Goal: Task Accomplishment & Management: Complete application form

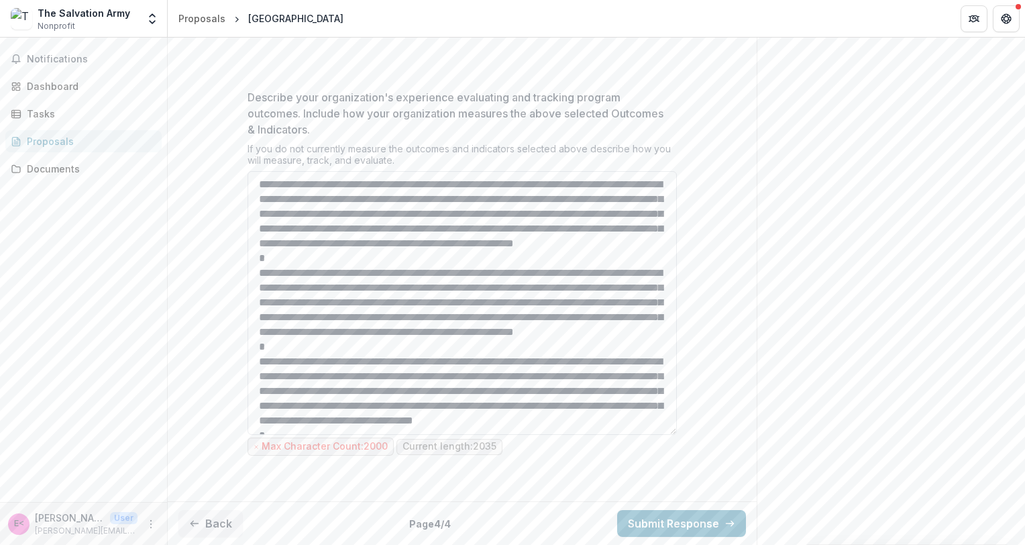
drag, startPoint x: 405, startPoint y: 290, endPoint x: 419, endPoint y: 289, distance: 13.5
click at [419, 289] on textarea "Describe your organization's experience evaluating and tracking program outcome…" at bounding box center [462, 303] width 429 height 264
click at [602, 291] on textarea "Describe your organization's experience evaluating and tracking program outcome…" at bounding box center [462, 303] width 429 height 264
drag, startPoint x: 407, startPoint y: 288, endPoint x: 468, endPoint y: 284, distance: 60.5
click at [468, 284] on textarea "Describe your organization's experience evaluating and tracking program outcome…" at bounding box center [462, 303] width 429 height 264
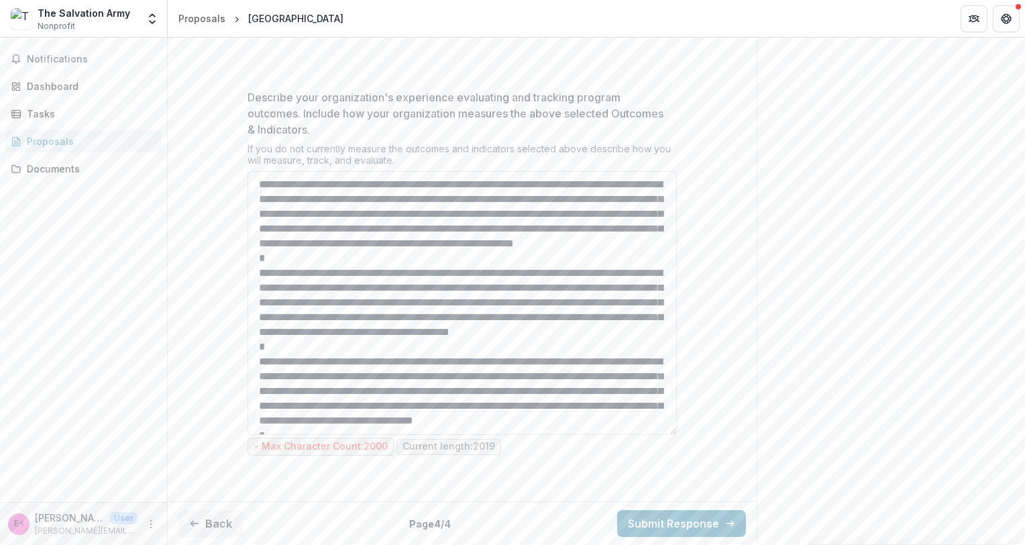
click at [417, 185] on textarea "Describe your organization's experience evaluating and tracking program outcome…" at bounding box center [462, 303] width 429 height 264
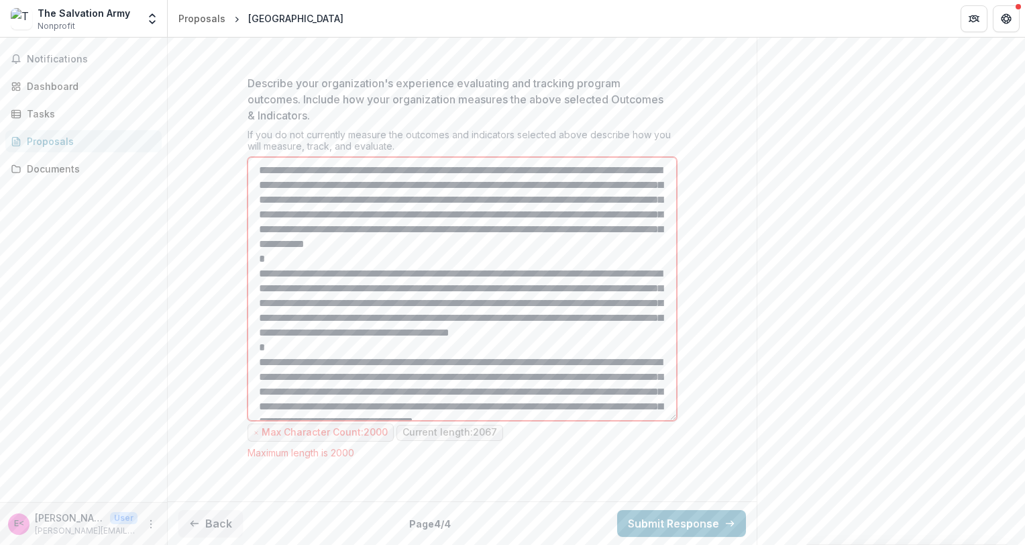
drag, startPoint x: 393, startPoint y: 219, endPoint x: 459, endPoint y: 215, distance: 66.5
click at [459, 215] on textarea "Describe your organization's experience evaluating and tracking program outcome…" at bounding box center [462, 289] width 429 height 264
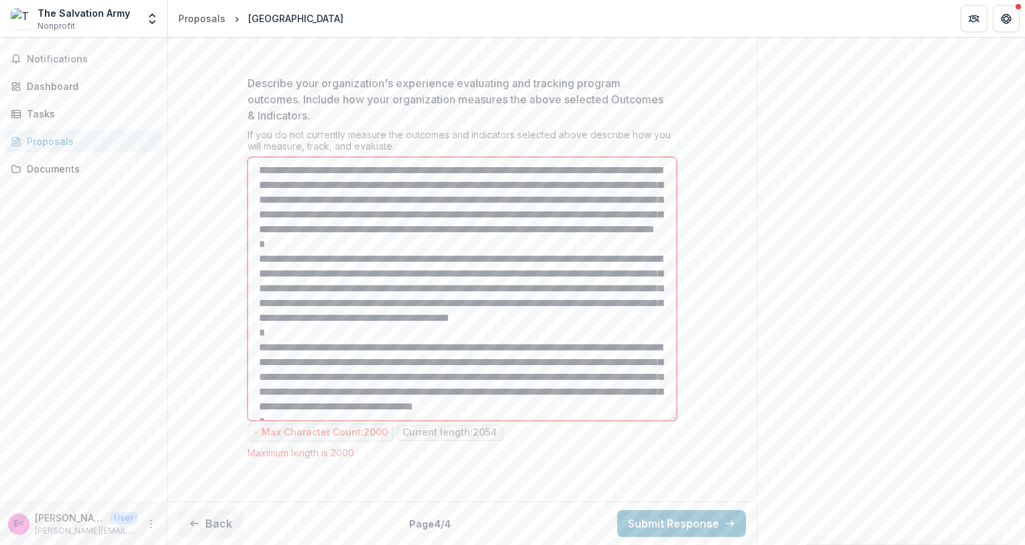
drag, startPoint x: 252, startPoint y: 181, endPoint x: 569, endPoint y: 215, distance: 318.5
click at [569, 215] on textarea "Describe your organization's experience evaluating and tracking program outcome…" at bounding box center [462, 289] width 429 height 264
click at [411, 201] on textarea "Describe your organization's experience evaluating and tracking program outcome…" at bounding box center [462, 289] width 429 height 264
drag, startPoint x: 418, startPoint y: 185, endPoint x: 578, endPoint y: 217, distance: 163.7
click at [578, 217] on textarea "Describe your organization's experience evaluating and tracking program outcome…" at bounding box center [462, 289] width 429 height 264
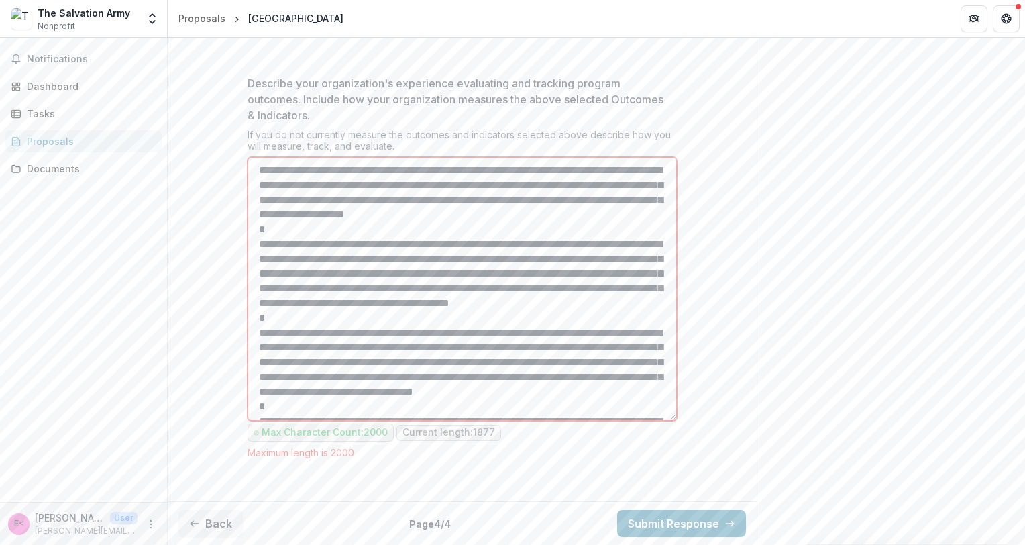
drag, startPoint x: 566, startPoint y: 201, endPoint x: 384, endPoint y: 213, distance: 182.9
click at [384, 213] on textarea "Describe your organization's experience evaluating and tracking program outcome…" at bounding box center [462, 289] width 429 height 264
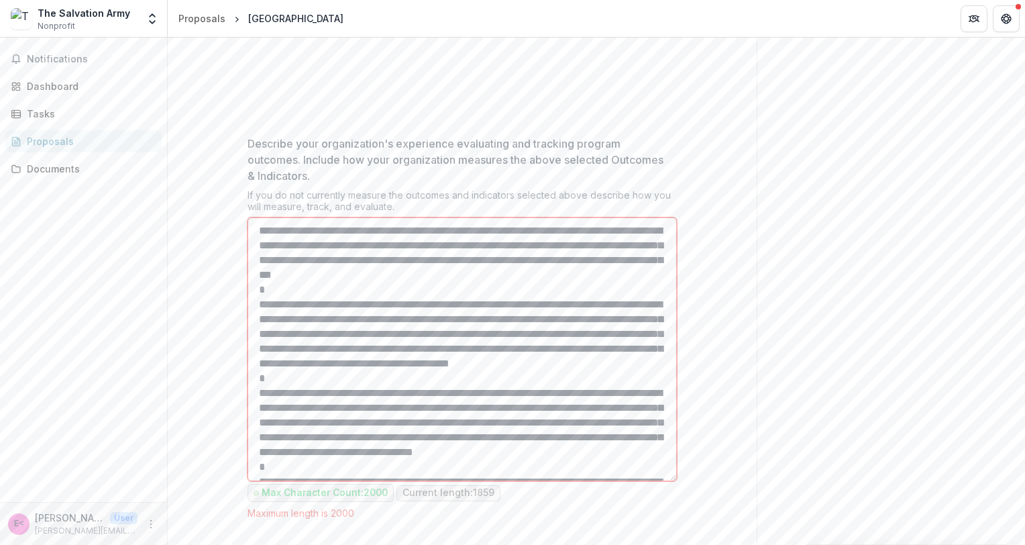
scroll to position [1131, 0]
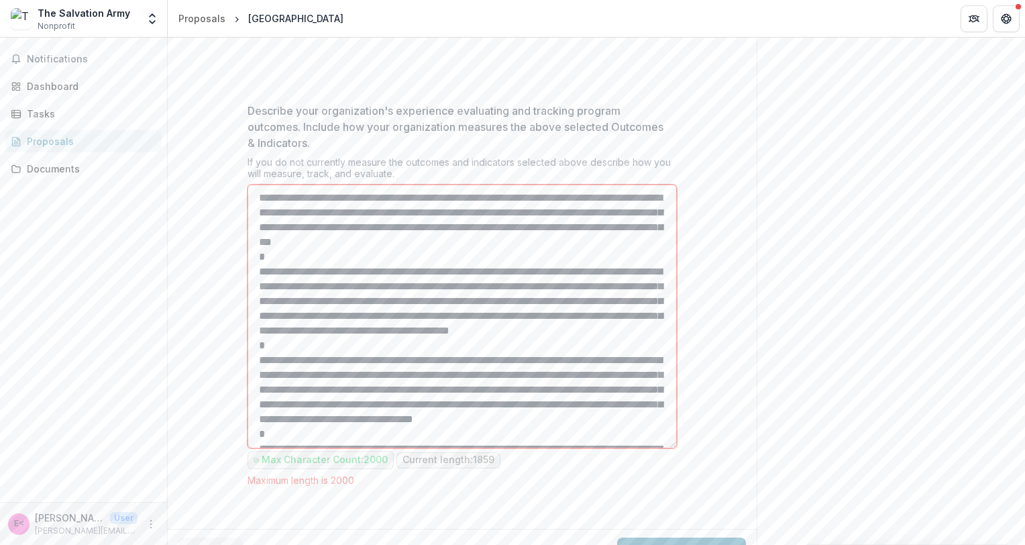
drag, startPoint x: 323, startPoint y: 319, endPoint x: 368, endPoint y: 310, distance: 45.8
click at [368, 310] on textarea "Describe your organization's experience evaluating and tracking program outcome…" at bounding box center [462, 317] width 429 height 264
drag, startPoint x: 277, startPoint y: 323, endPoint x: 365, endPoint y: 320, distance: 88.0
click at [365, 320] on textarea "Describe your organization's experience evaluating and tracking program outcome…" at bounding box center [462, 317] width 429 height 264
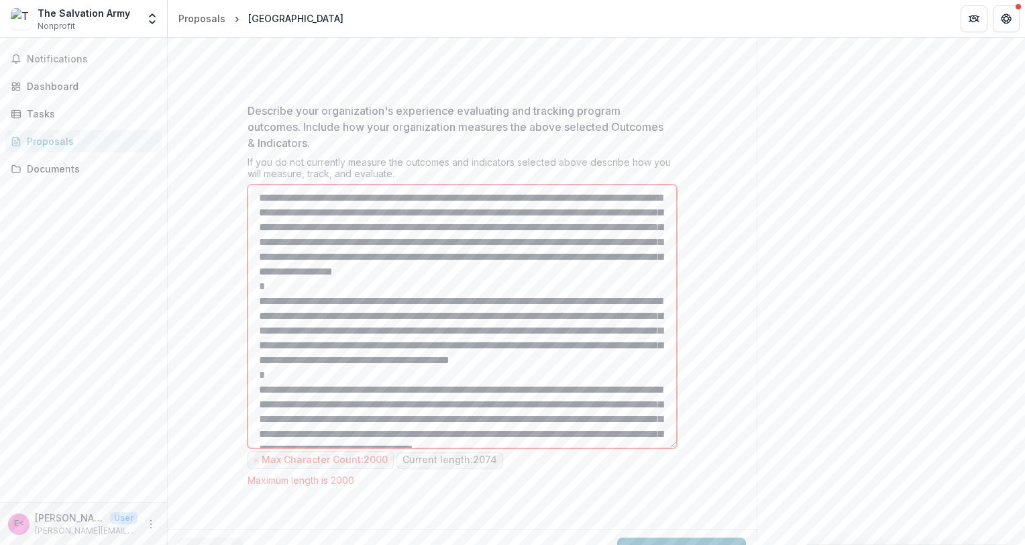
click at [408, 365] on textarea "Describe your organization's experience evaluating and tracking program outcome…" at bounding box center [462, 317] width 429 height 264
click at [534, 364] on textarea "Describe your organization's experience evaluating and tracking program outcome…" at bounding box center [462, 317] width 429 height 264
drag, startPoint x: 443, startPoint y: 380, endPoint x: 381, endPoint y: 389, distance: 63.1
click at [381, 389] on textarea "Describe your organization's experience evaluating and tracking program outcome…" at bounding box center [462, 317] width 429 height 264
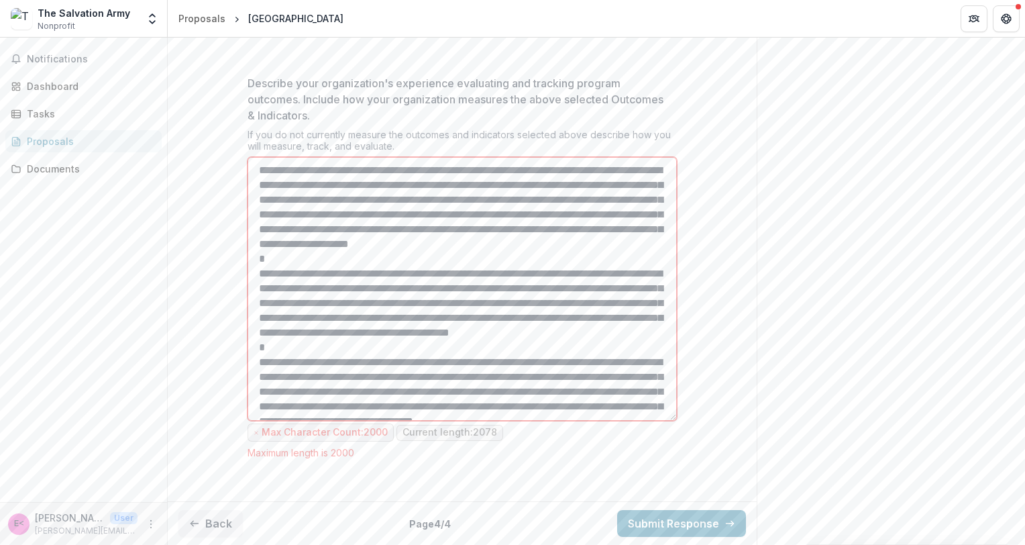
scroll to position [1279, 0]
drag, startPoint x: 668, startPoint y: 416, endPoint x: 666, endPoint y: 439, distance: 23.0
click at [665, 439] on div "Describe your organization's experience evaluating and tracking program outcome…" at bounding box center [462, 266] width 429 height 383
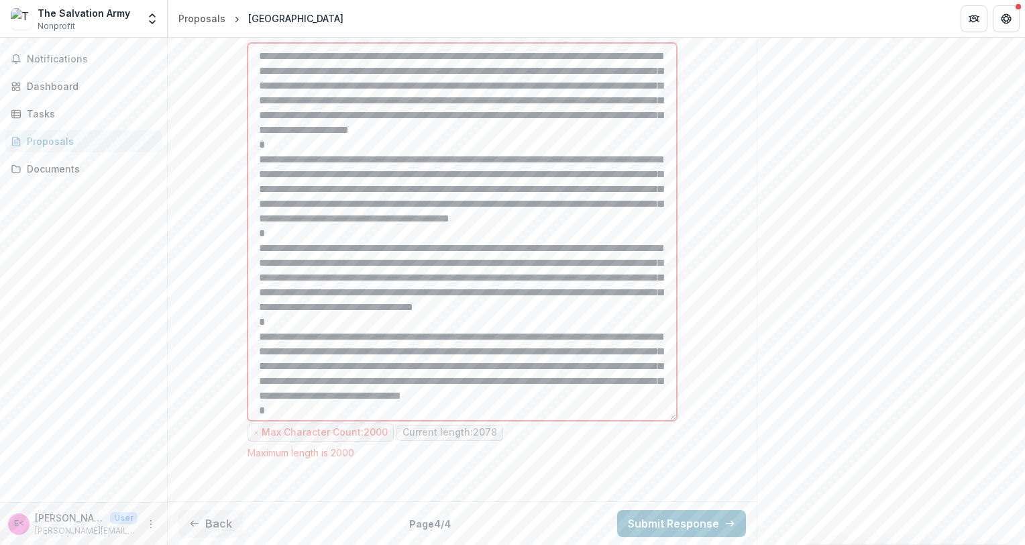
drag, startPoint x: 674, startPoint y: 418, endPoint x: 670, endPoint y: 533, distance: 115.5
click at [670, 421] on textarea "Describe your organization's experience evaluating and tracking program outcome…" at bounding box center [462, 232] width 429 height 378
click at [446, 390] on textarea "Describe your organization's experience evaluating and tracking program outcome…" at bounding box center [462, 231] width 429 height 378
click at [574, 390] on textarea "Describe your organization's experience evaluating and tracking program outcome…" at bounding box center [462, 231] width 429 height 378
drag, startPoint x: 381, startPoint y: 202, endPoint x: 403, endPoint y: 217, distance: 26.4
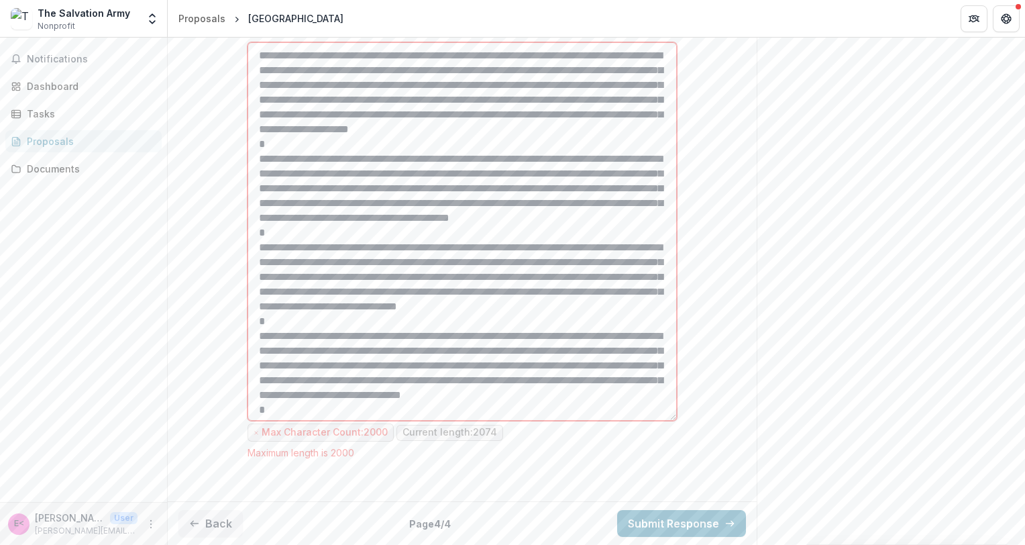
click at [403, 217] on textarea "Describe your organization's experience evaluating and tracking program outcome…" at bounding box center [462, 231] width 429 height 378
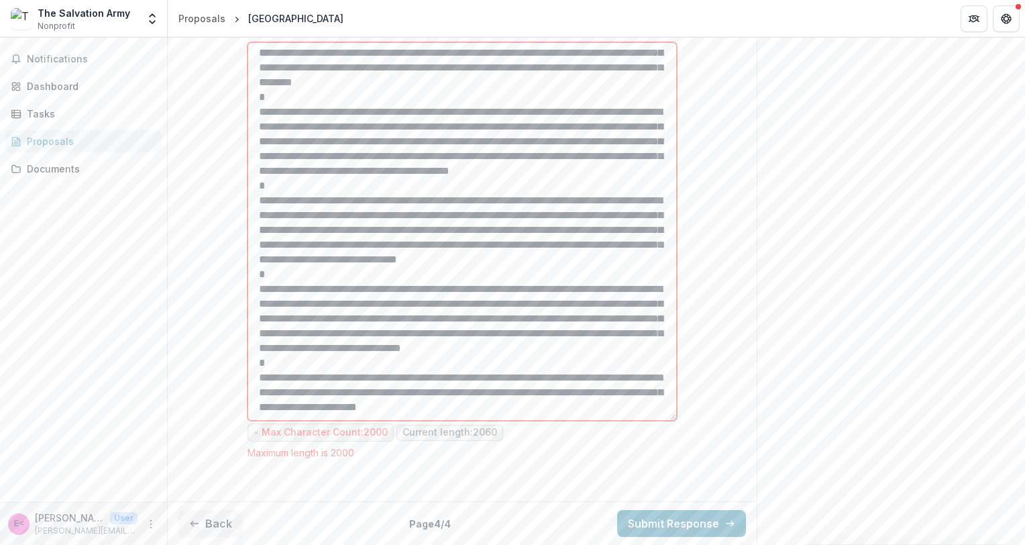
scroll to position [1394, 0]
drag, startPoint x: 254, startPoint y: 379, endPoint x: 655, endPoint y: 403, distance: 401.9
click at [655, 403] on textarea "Describe your organization's experience evaluating and tracking program outcome…" at bounding box center [462, 231] width 429 height 378
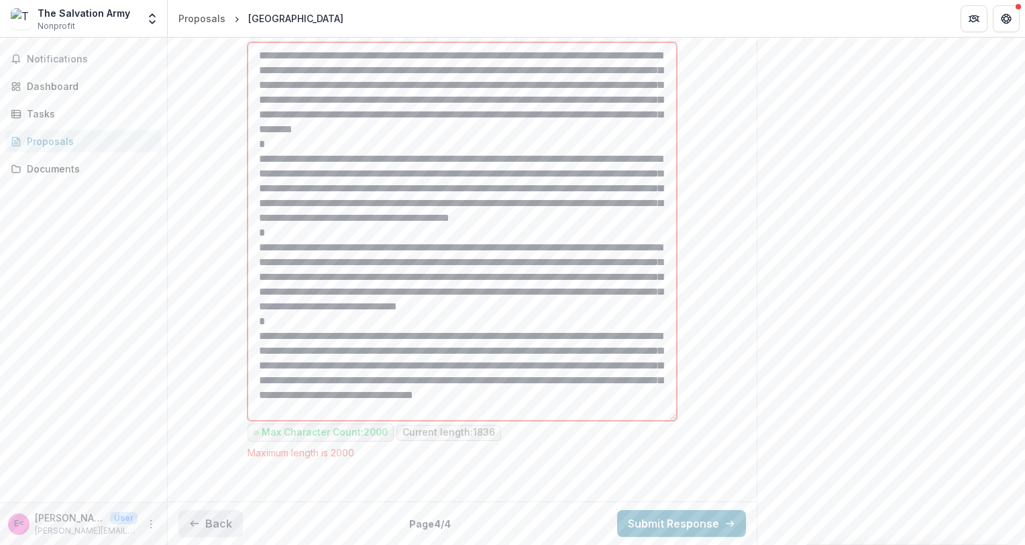
type textarea "**********"
click at [217, 513] on button "Back" at bounding box center [210, 523] width 64 height 27
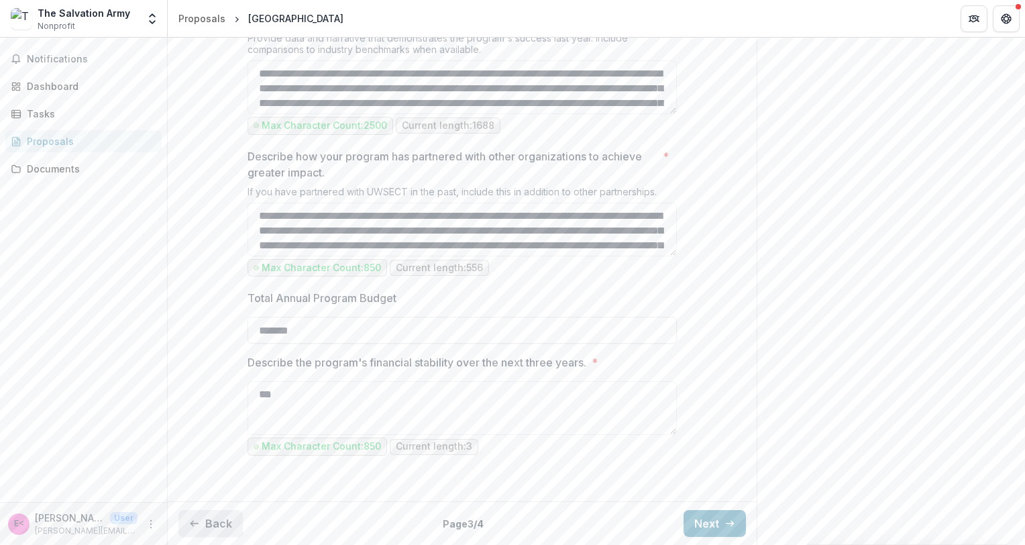
scroll to position [1341, 0]
drag, startPoint x: 268, startPoint y: 323, endPoint x: 231, endPoint y: 311, distance: 38.6
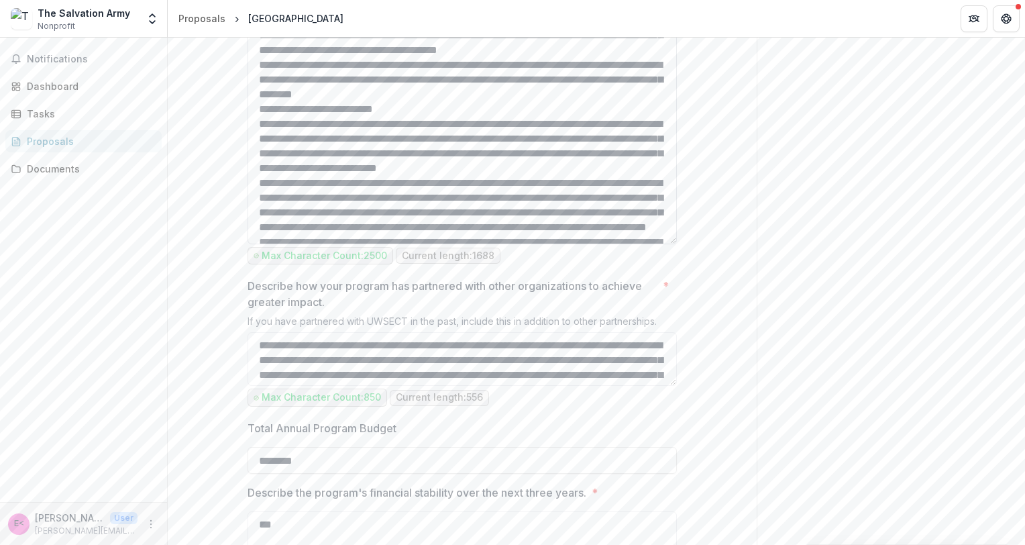
drag, startPoint x: 672, startPoint y: 178, endPoint x: 640, endPoint y: 376, distance: 200.5
click at [640, 244] on textarea "Describe the program's impact? *" at bounding box center [462, 119] width 429 height 252
type input "********"
drag, startPoint x: 570, startPoint y: 142, endPoint x: 639, endPoint y: 142, distance: 69.1
click at [639, 142] on textarea "Describe the program's impact? *" at bounding box center [462, 119] width 429 height 252
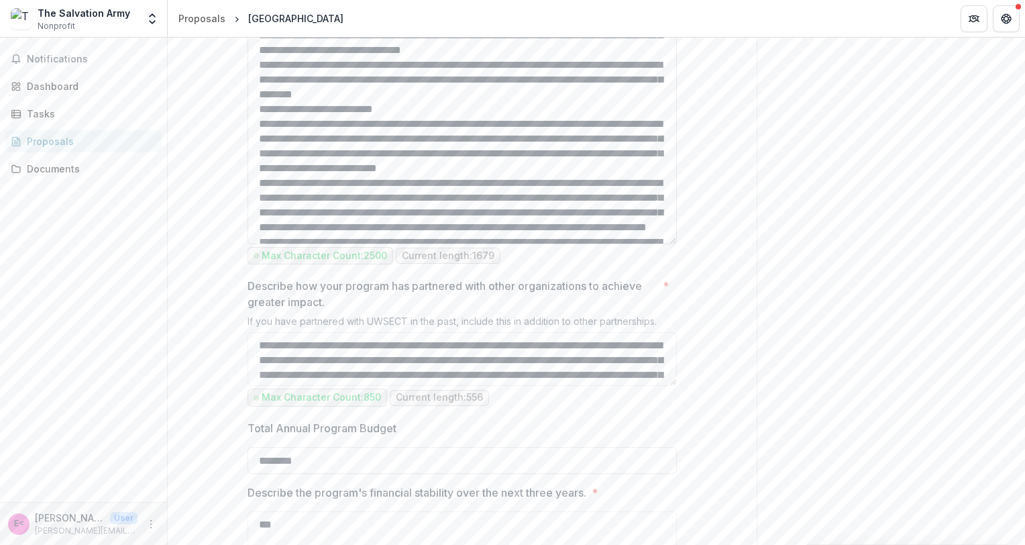
click at [254, 219] on textarea "Describe the program's impact? *" at bounding box center [462, 119] width 429 height 252
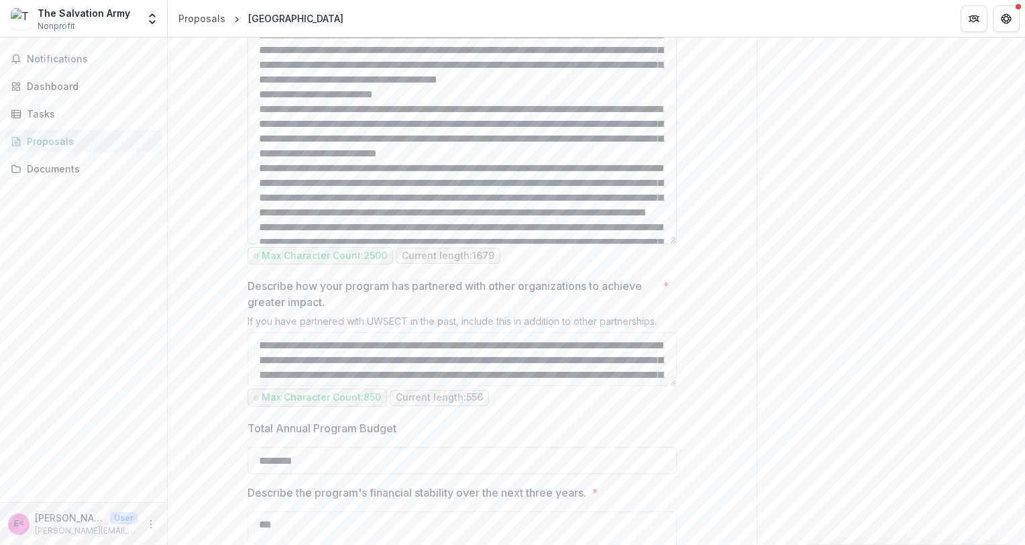
scroll to position [67, 0]
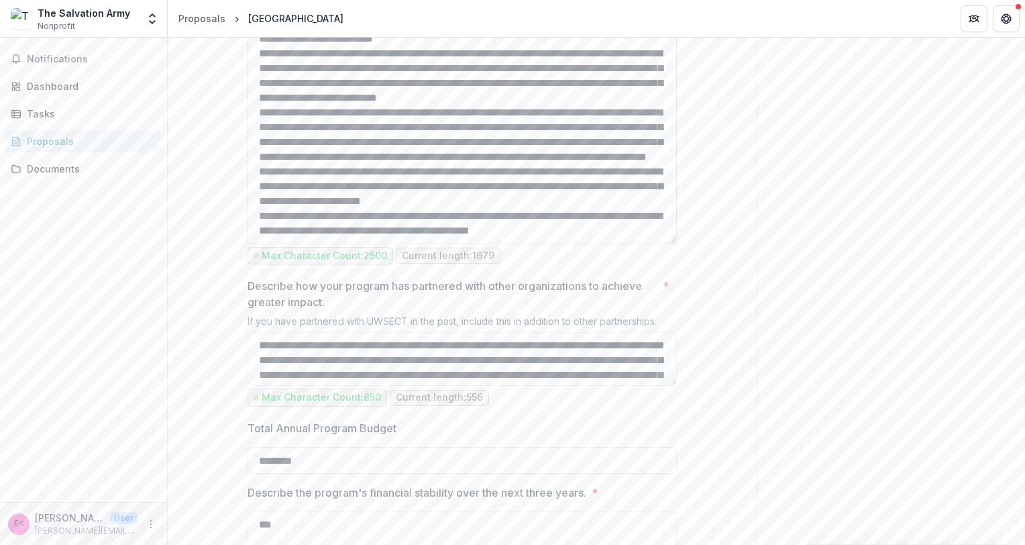
click at [252, 189] on textarea "Describe the program's impact? *" at bounding box center [462, 119] width 429 height 252
drag, startPoint x: 443, startPoint y: 322, endPoint x: 464, endPoint y: 322, distance: 20.8
click at [464, 244] on textarea "Describe the program's impact? *" at bounding box center [462, 119] width 429 height 252
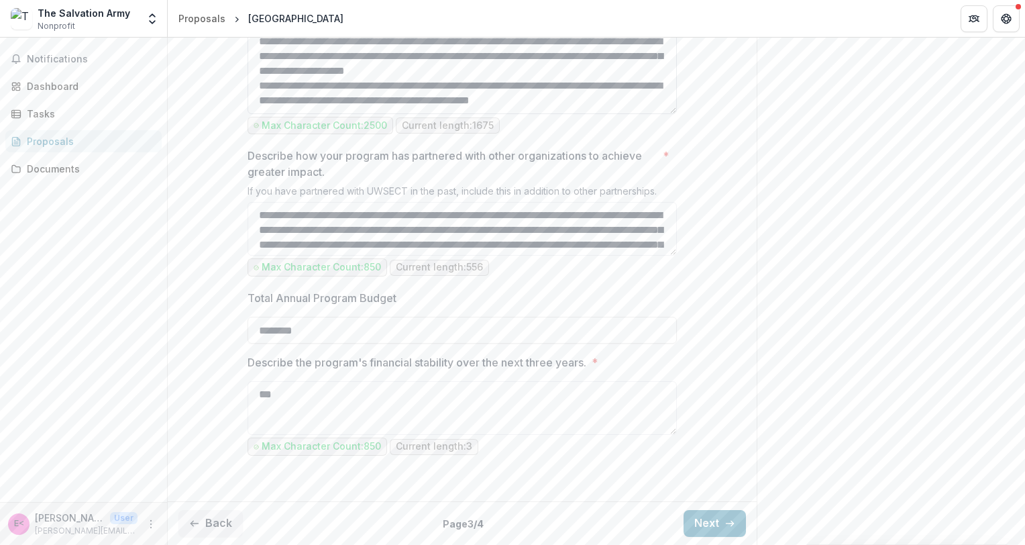
scroll to position [1475, 0]
type textarea "**********"
click at [674, 256] on textarea "**********" at bounding box center [462, 229] width 429 height 54
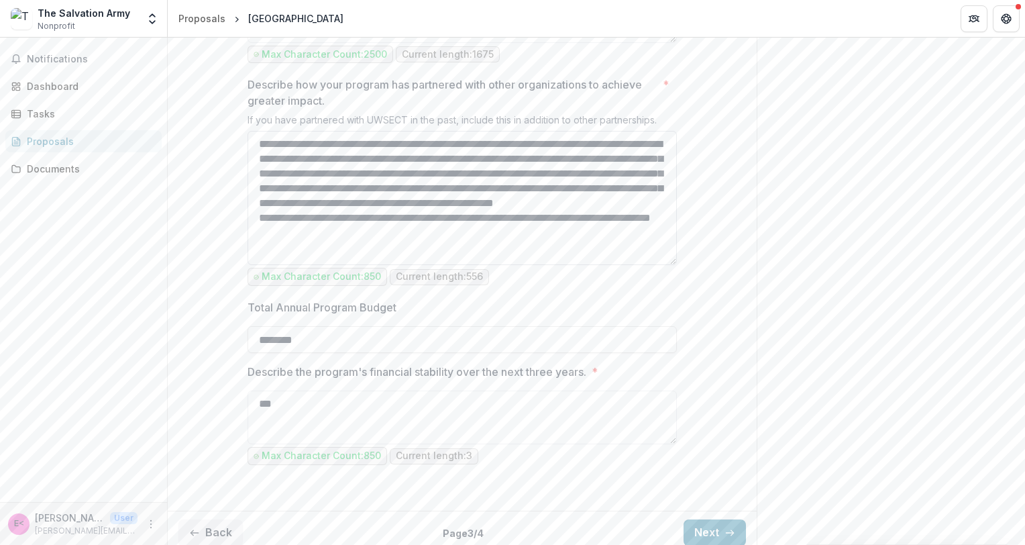
scroll to position [0, 0]
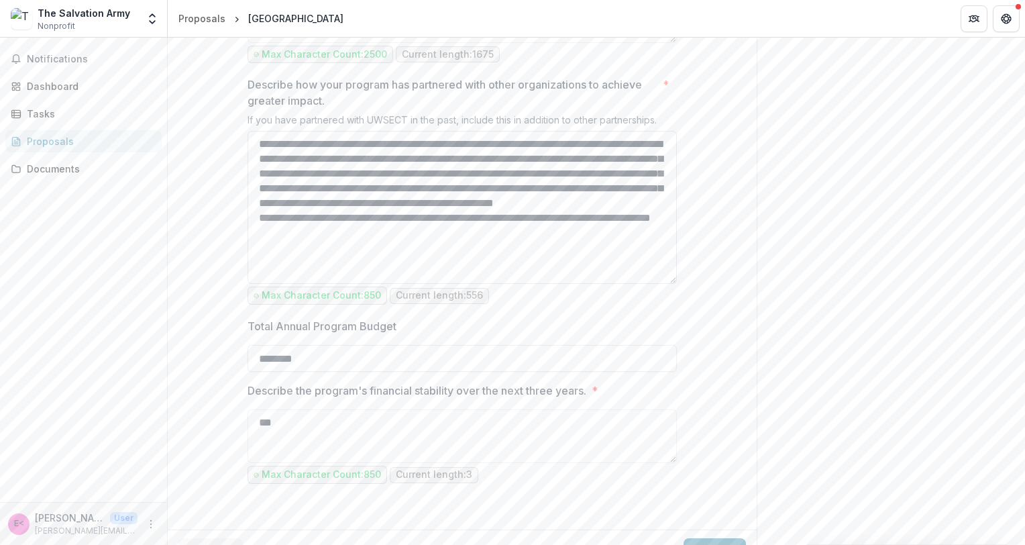
drag, startPoint x: 674, startPoint y: 316, endPoint x: 658, endPoint y: 415, distance: 100.6
click at [658, 284] on textarea "**********" at bounding box center [462, 207] width 429 height 153
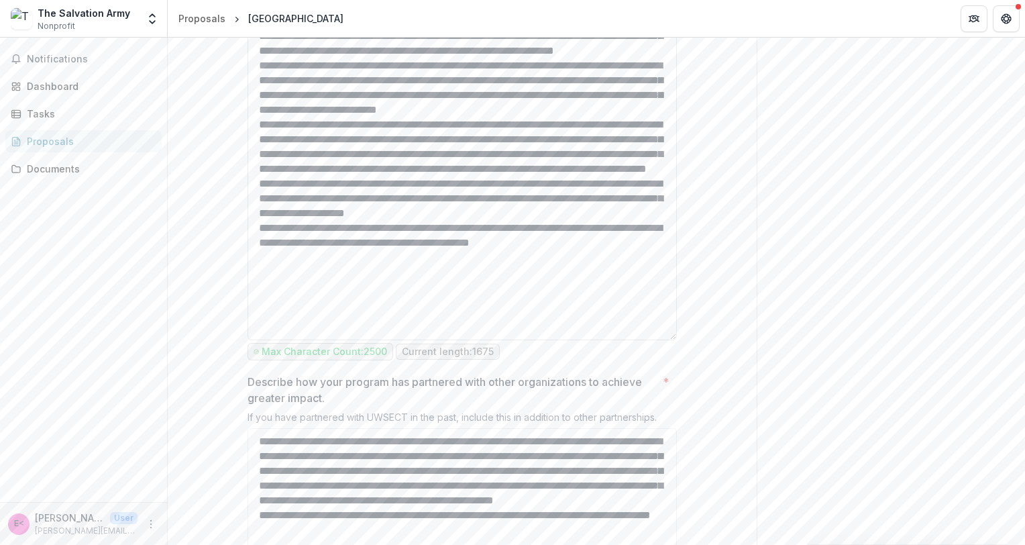
scroll to position [5, 0]
drag, startPoint x: 674, startPoint y: 349, endPoint x: 663, endPoint y: 474, distance: 125.3
click at [663, 340] on textarea "Describe the program's impact? *" at bounding box center [462, 152] width 429 height 376
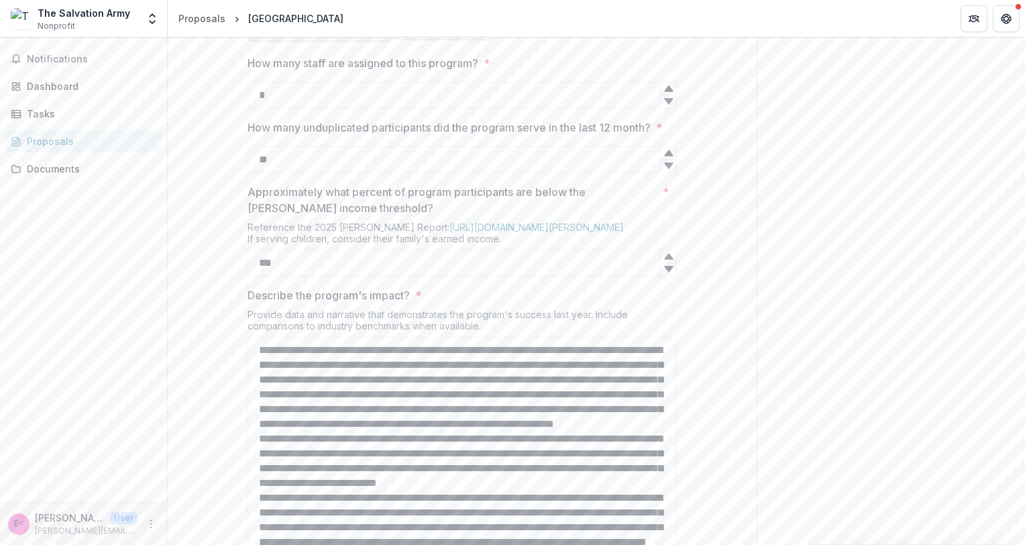
scroll to position [900, 0]
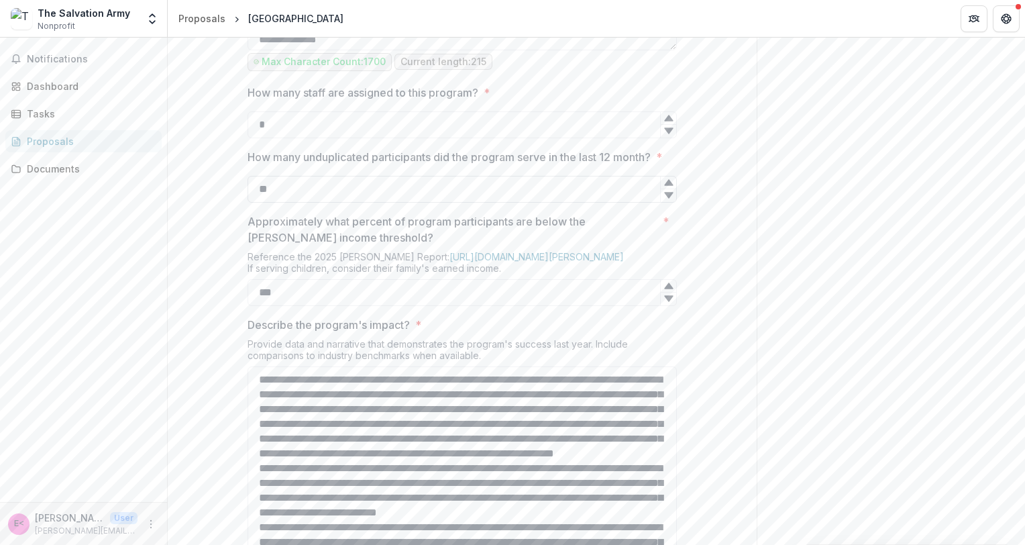
click at [325, 203] on input "**" at bounding box center [462, 189] width 429 height 27
type input "**"
click at [973, 419] on div "Send comments or questions to UWSECT in the box below. UWSECT will be notified …" at bounding box center [891, 205] width 268 height 2135
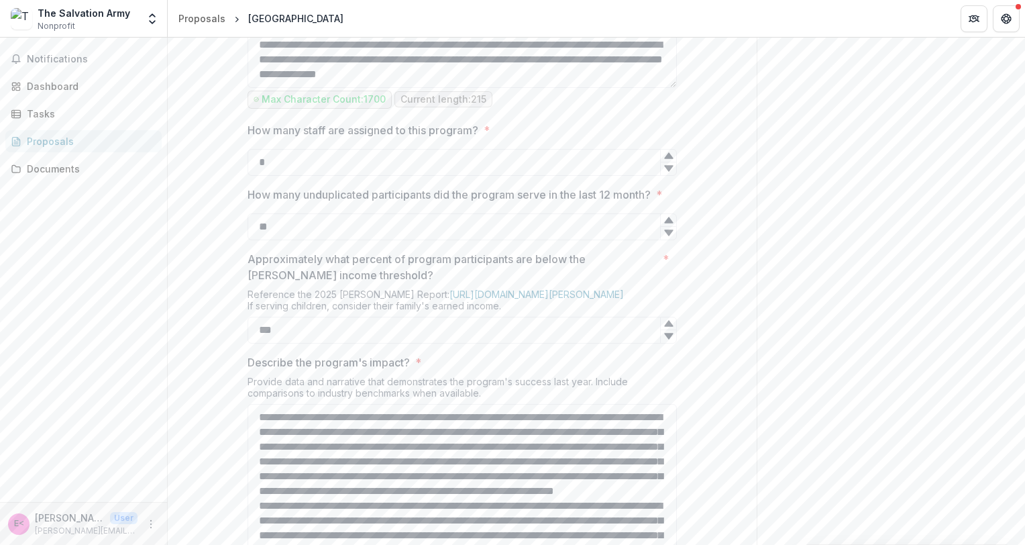
scroll to position [833, 0]
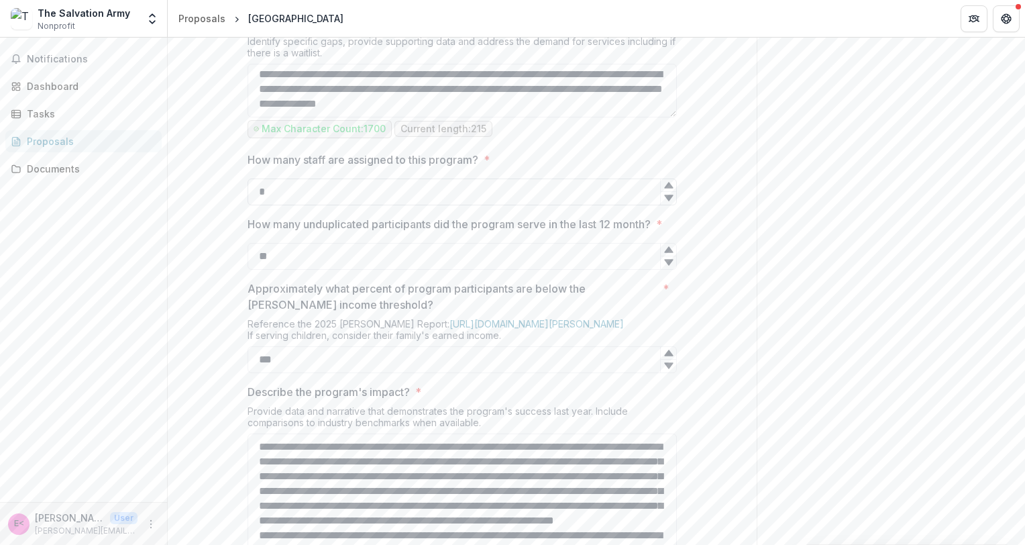
drag, startPoint x: 670, startPoint y: 236, endPoint x: 653, endPoint y: 313, distance: 79.1
click at [653, 313] on div "**********" at bounding box center [462, 363] width 429 height 1855
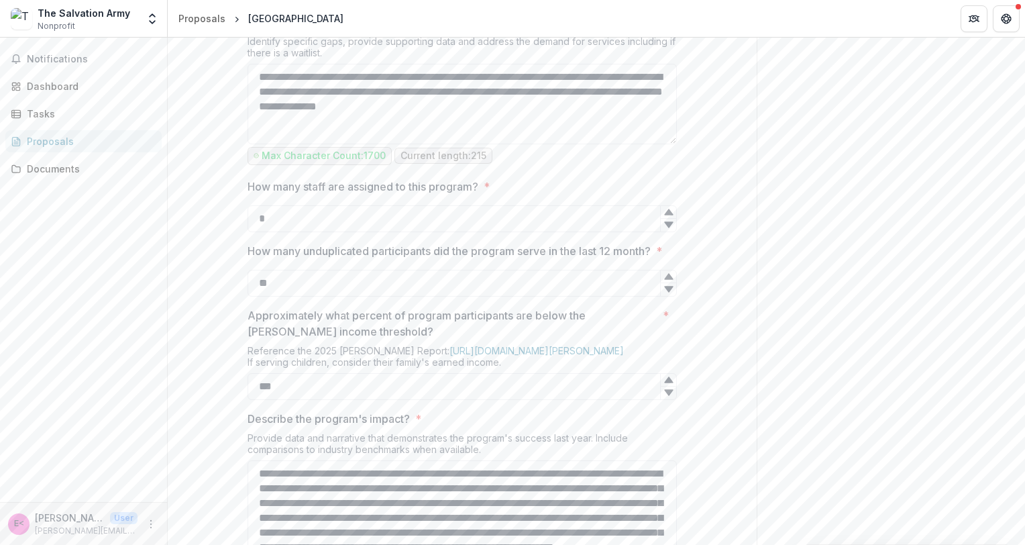
scroll to position [0, 0]
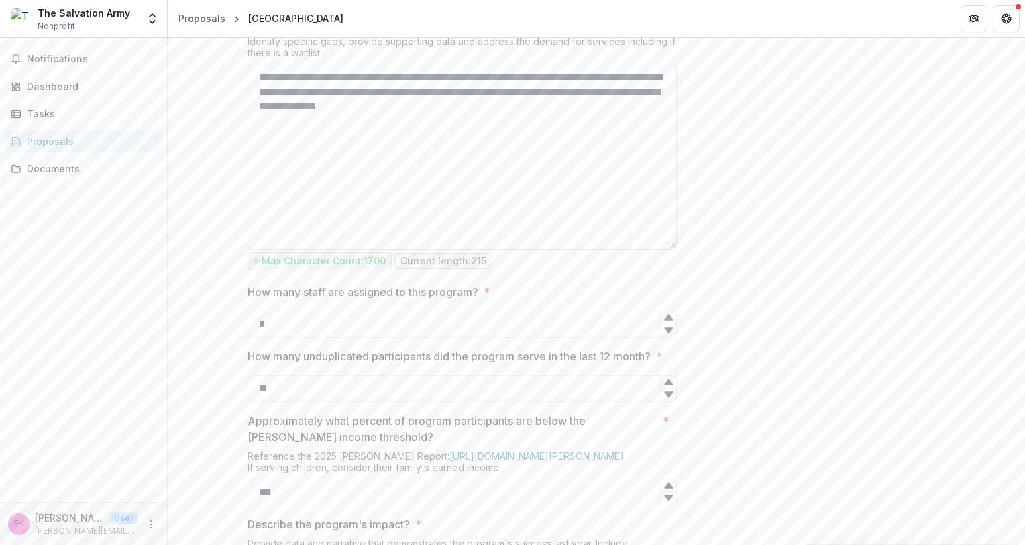
drag, startPoint x: 672, startPoint y: 236, endPoint x: 650, endPoint y: 368, distance: 134.0
click at [650, 250] on textarea "**********" at bounding box center [462, 157] width 429 height 186
drag, startPoint x: 254, startPoint y: 240, endPoint x: 382, endPoint y: 250, distance: 128.5
click at [382, 250] on textarea "**********" at bounding box center [462, 157] width 429 height 186
paste textarea "**********"
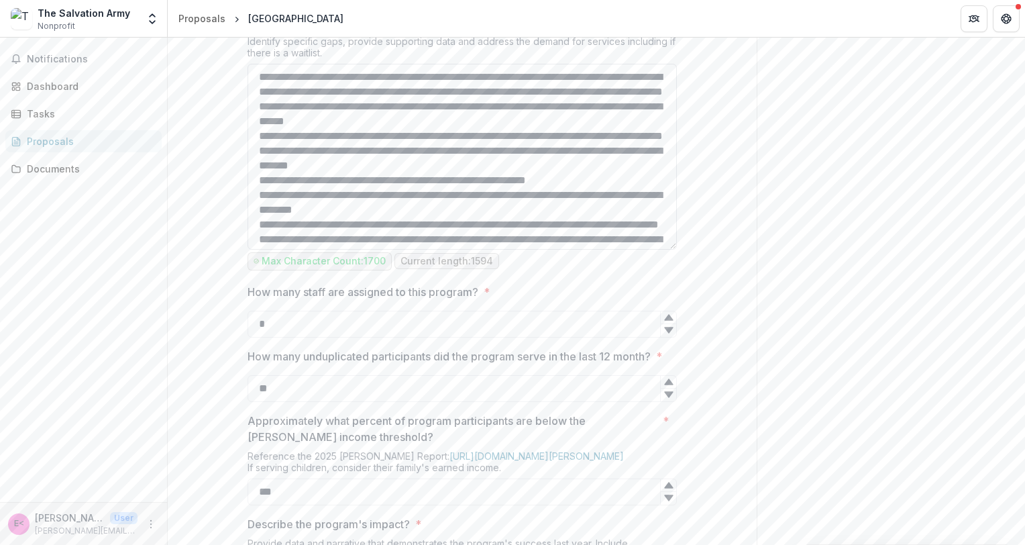
click at [254, 250] on textarea "What need is the program meeting in the community? *" at bounding box center [462, 157] width 429 height 186
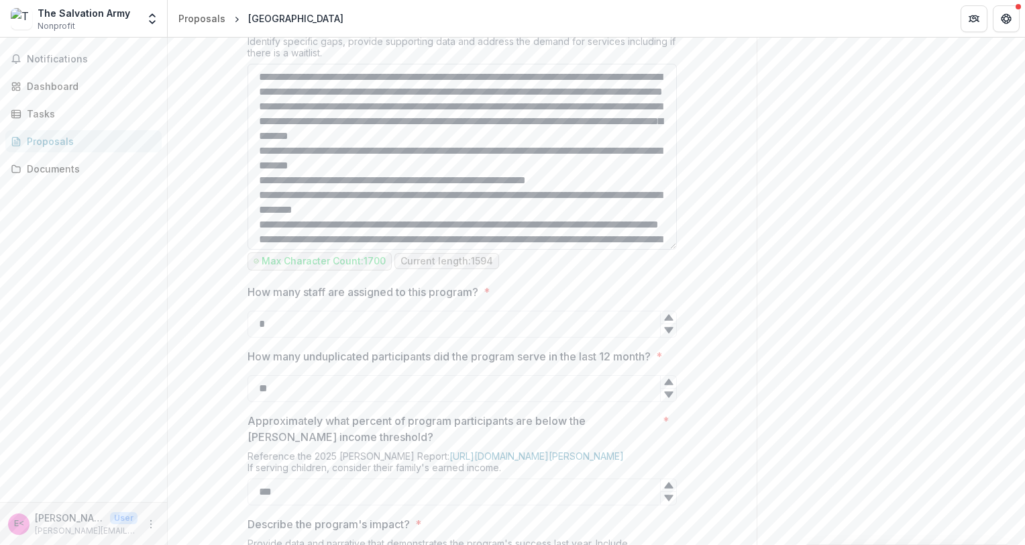
click at [255, 250] on textarea "What need is the program meeting in the community? *" at bounding box center [462, 157] width 429 height 186
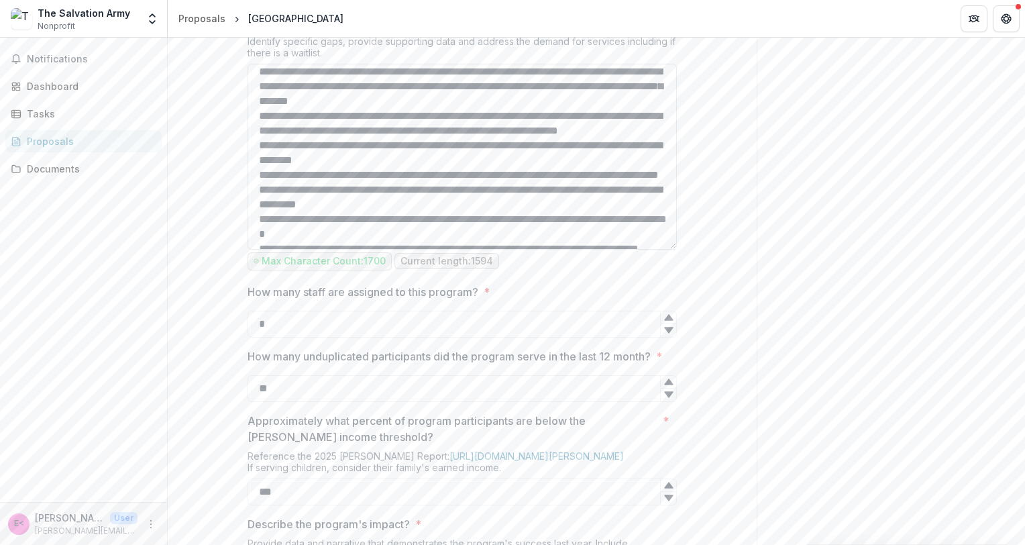
scroll to position [67, 0]
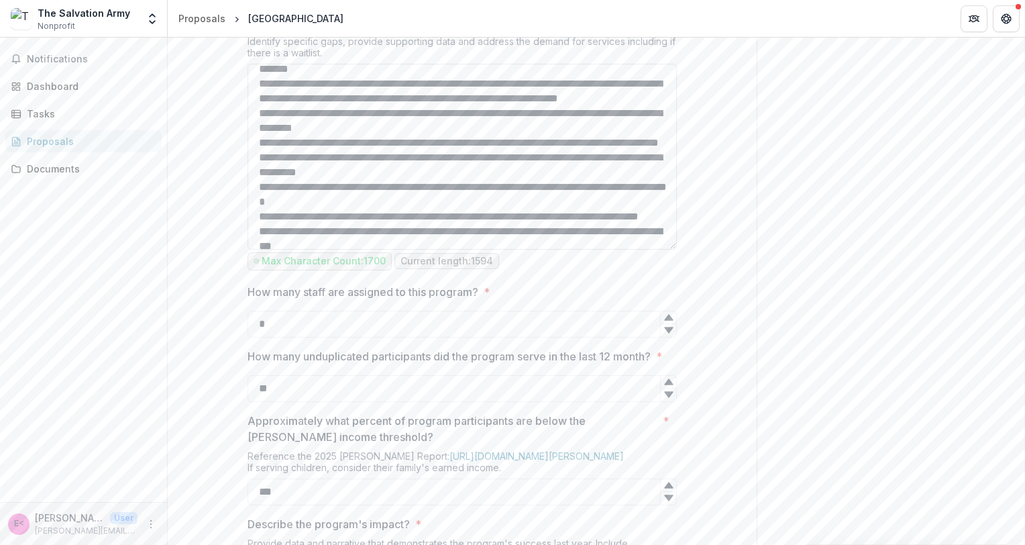
click at [258, 250] on textarea "What need is the program meeting in the community? *" at bounding box center [462, 157] width 429 height 186
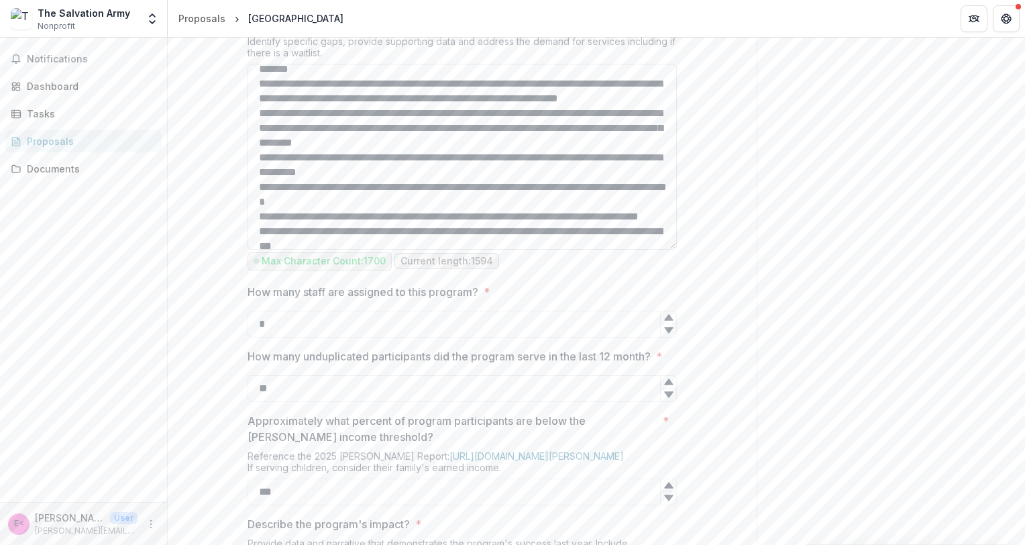
click at [255, 250] on textarea "What need is the program meeting in the community? *" at bounding box center [462, 157] width 429 height 186
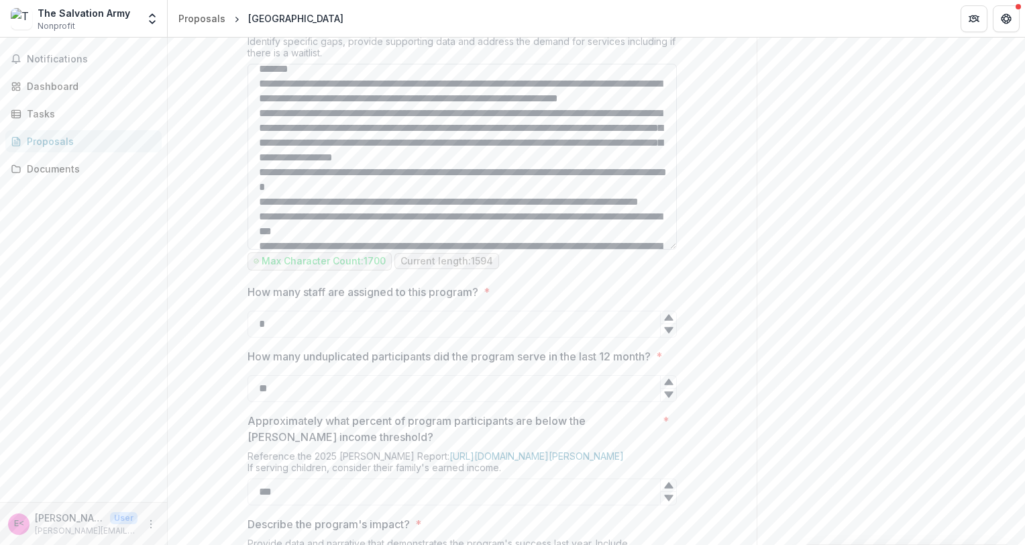
click at [256, 250] on textarea "What need is the program meeting in the community? *" at bounding box center [462, 157] width 429 height 186
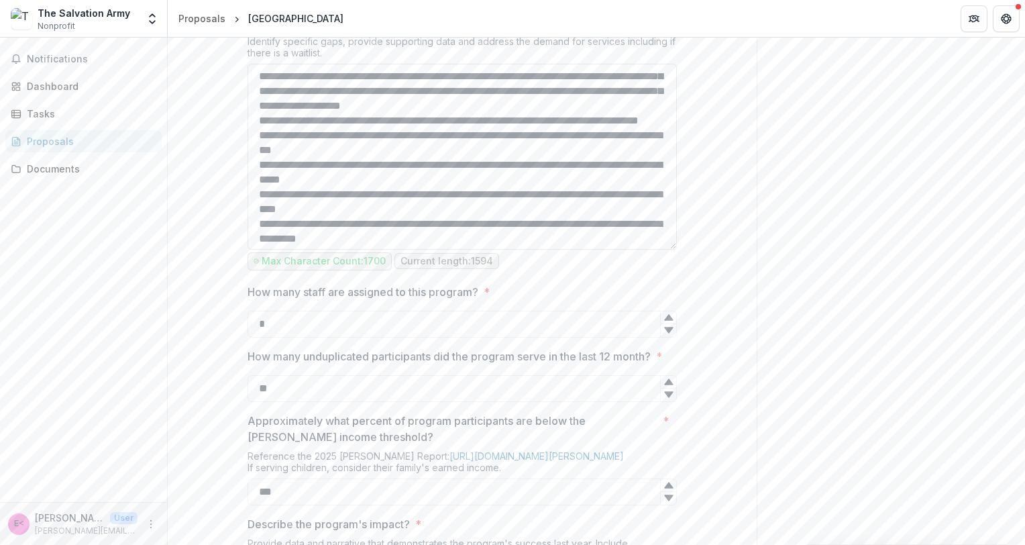
scroll to position [134, 0]
click at [252, 250] on textarea "What need is the program meeting in the community? *" at bounding box center [462, 157] width 429 height 186
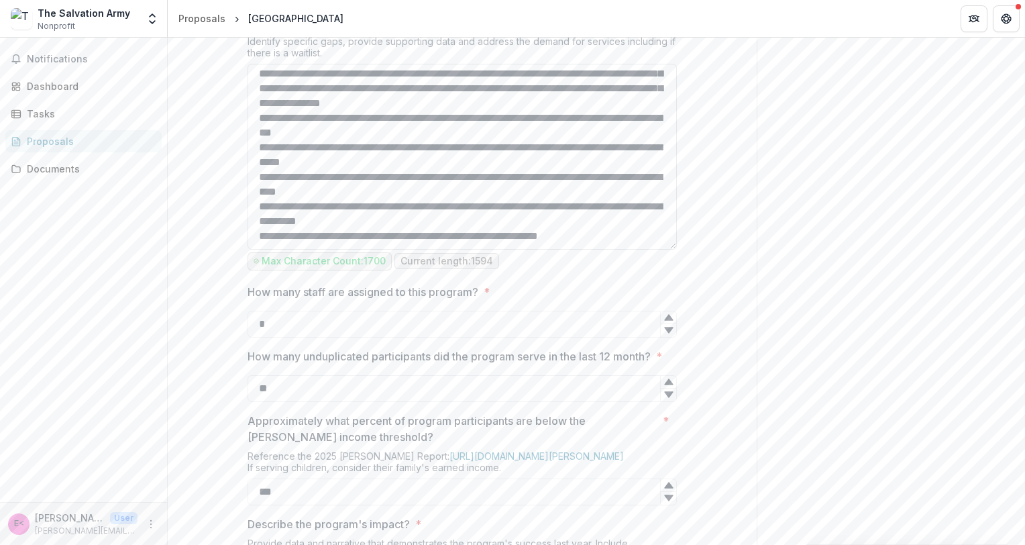
scroll to position [195, 0]
click at [255, 250] on textarea "What need is the program meeting in the community? *" at bounding box center [462, 157] width 429 height 186
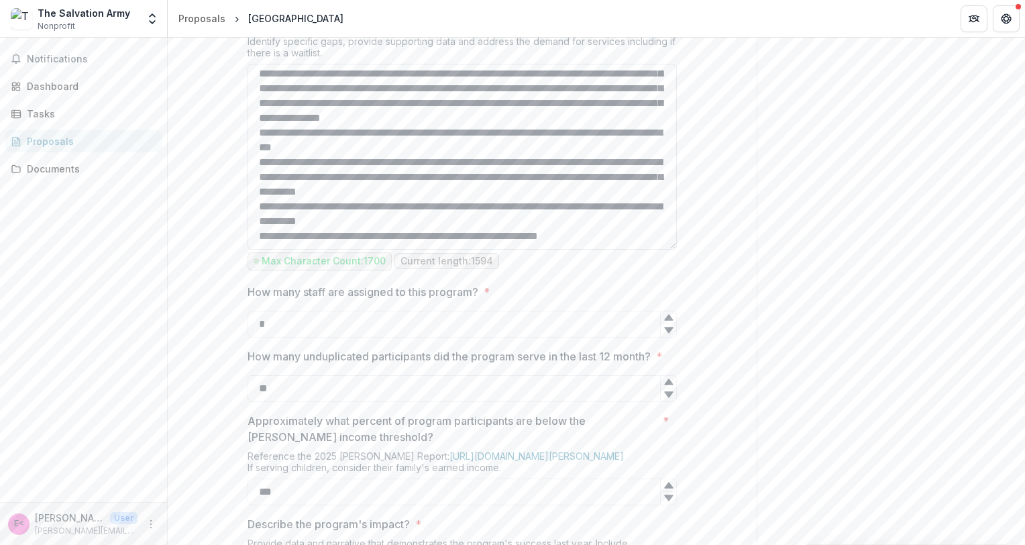
scroll to position [180, 0]
drag, startPoint x: 255, startPoint y: 333, endPoint x: 263, endPoint y: 333, distance: 8.1
click at [256, 250] on textarea "What need is the program meeting in the community? *" at bounding box center [462, 157] width 429 height 186
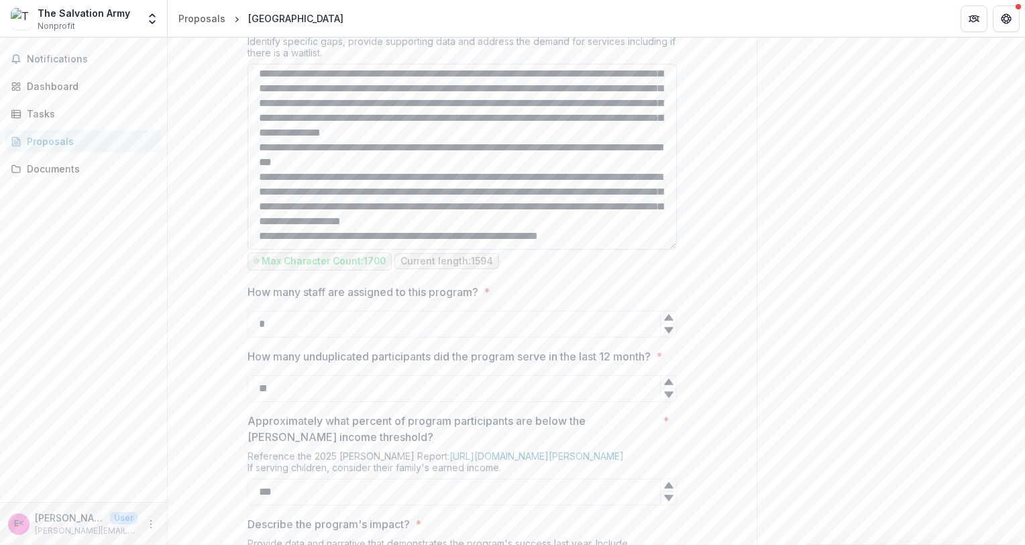
click at [250, 250] on textarea "What need is the program meeting in the community? *" at bounding box center [462, 157] width 429 height 186
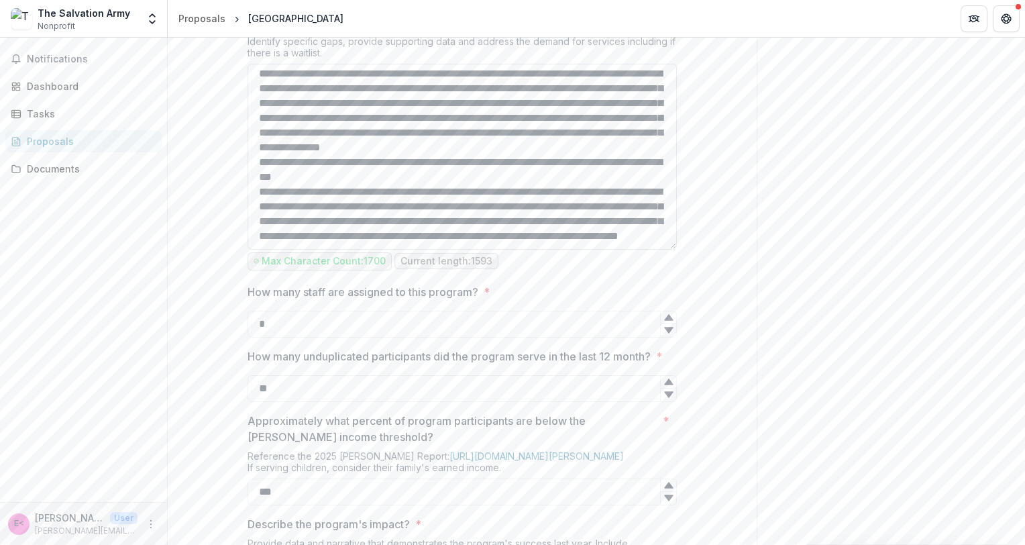
type textarea "**********"
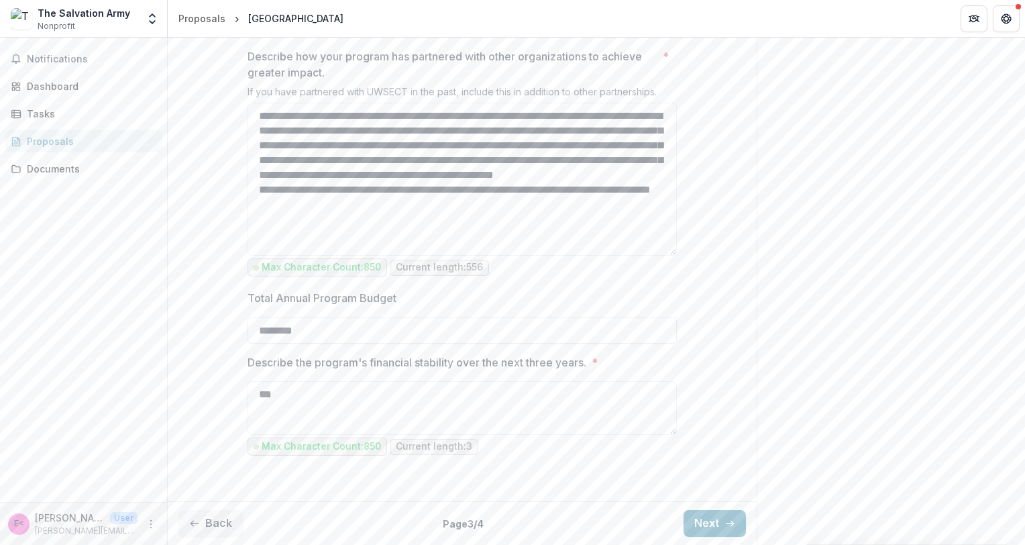
scroll to position [1895, 0]
click at [697, 517] on button "Next" at bounding box center [715, 523] width 62 height 27
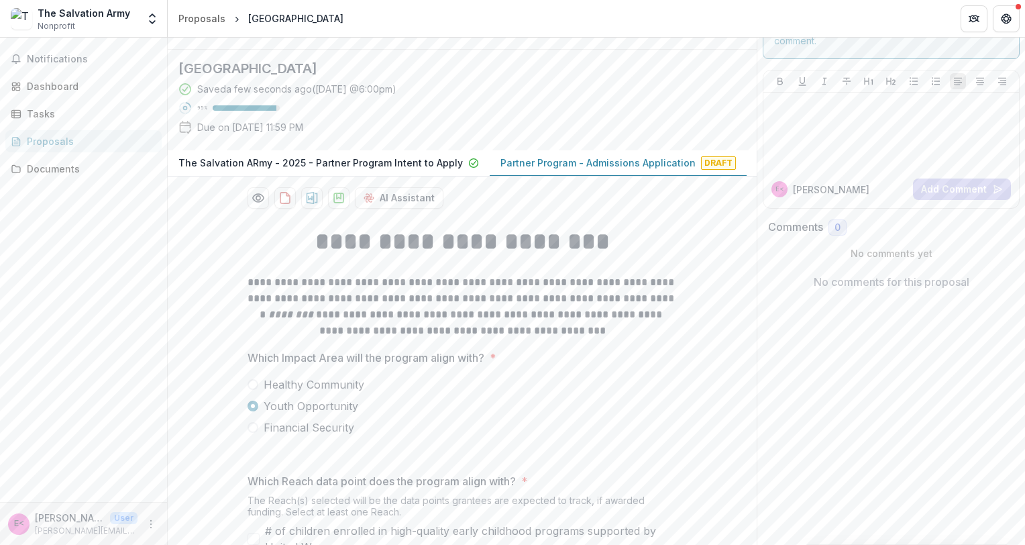
scroll to position [48, 0]
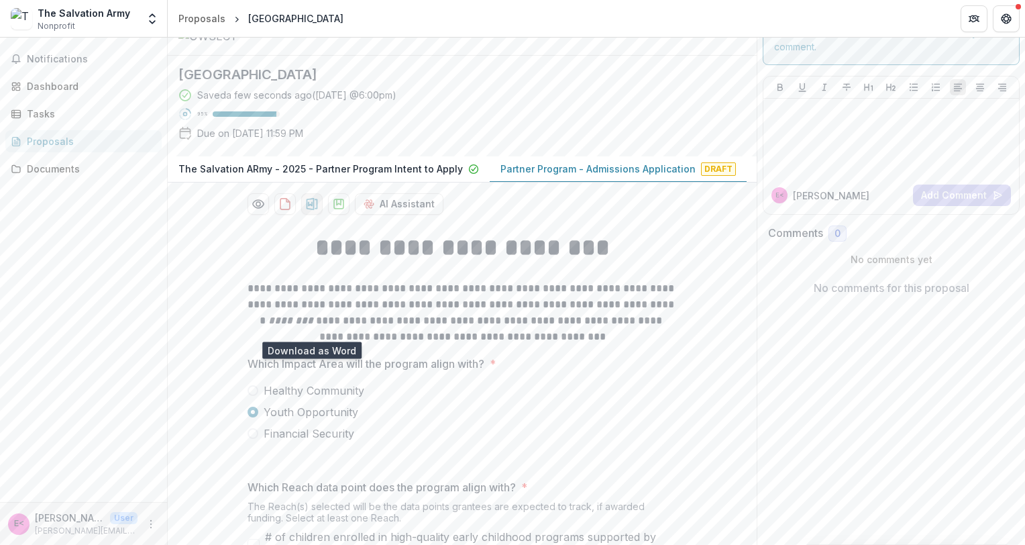
click at [307, 211] on icon "download-proposal" at bounding box center [311, 203] width 13 height 13
